Goal: Find specific page/section: Find specific page/section

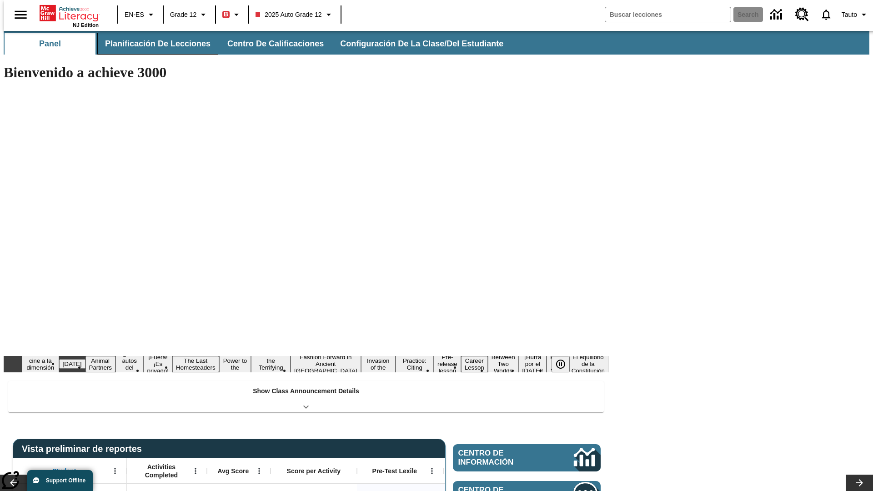
click at [152, 44] on button "Planificación de lecciones" at bounding box center [157, 44] width 121 height 22
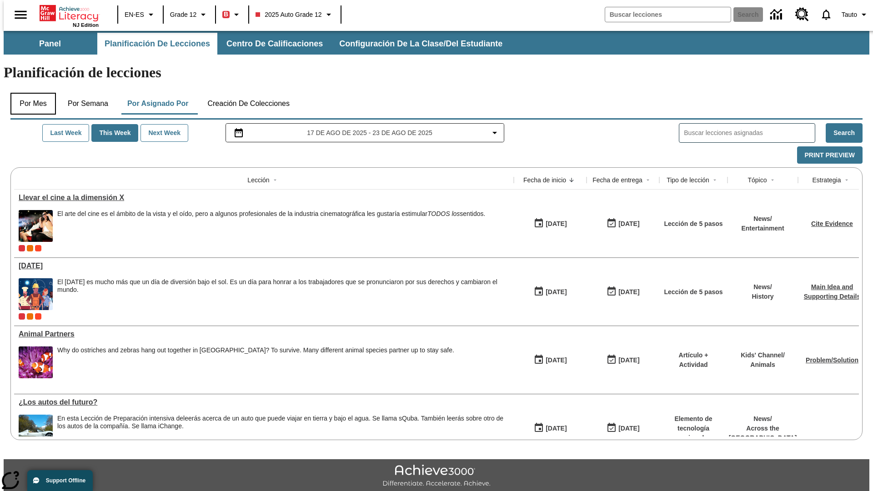
click at [30, 93] on button "Por mes" at bounding box center [32, 104] width 45 height 22
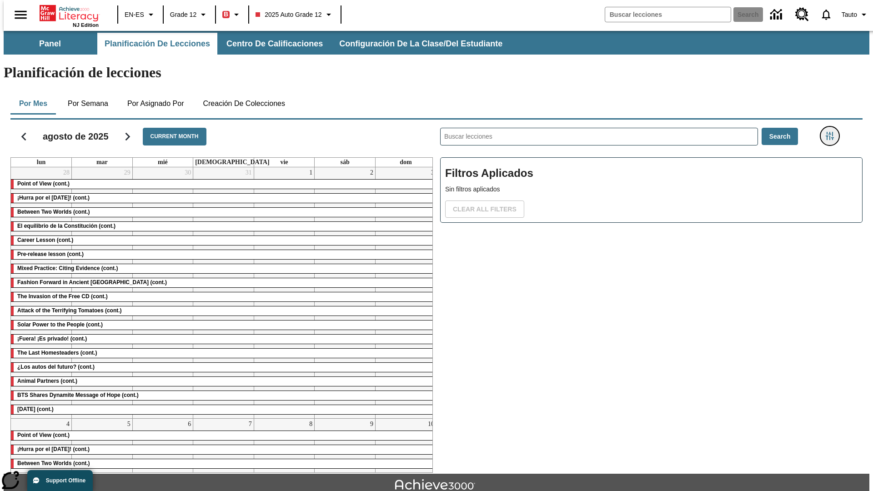
click at [833, 132] on icon "Menú lateral de filtros" at bounding box center [830, 136] width 8 height 8
